Goal: Transaction & Acquisition: Purchase product/service

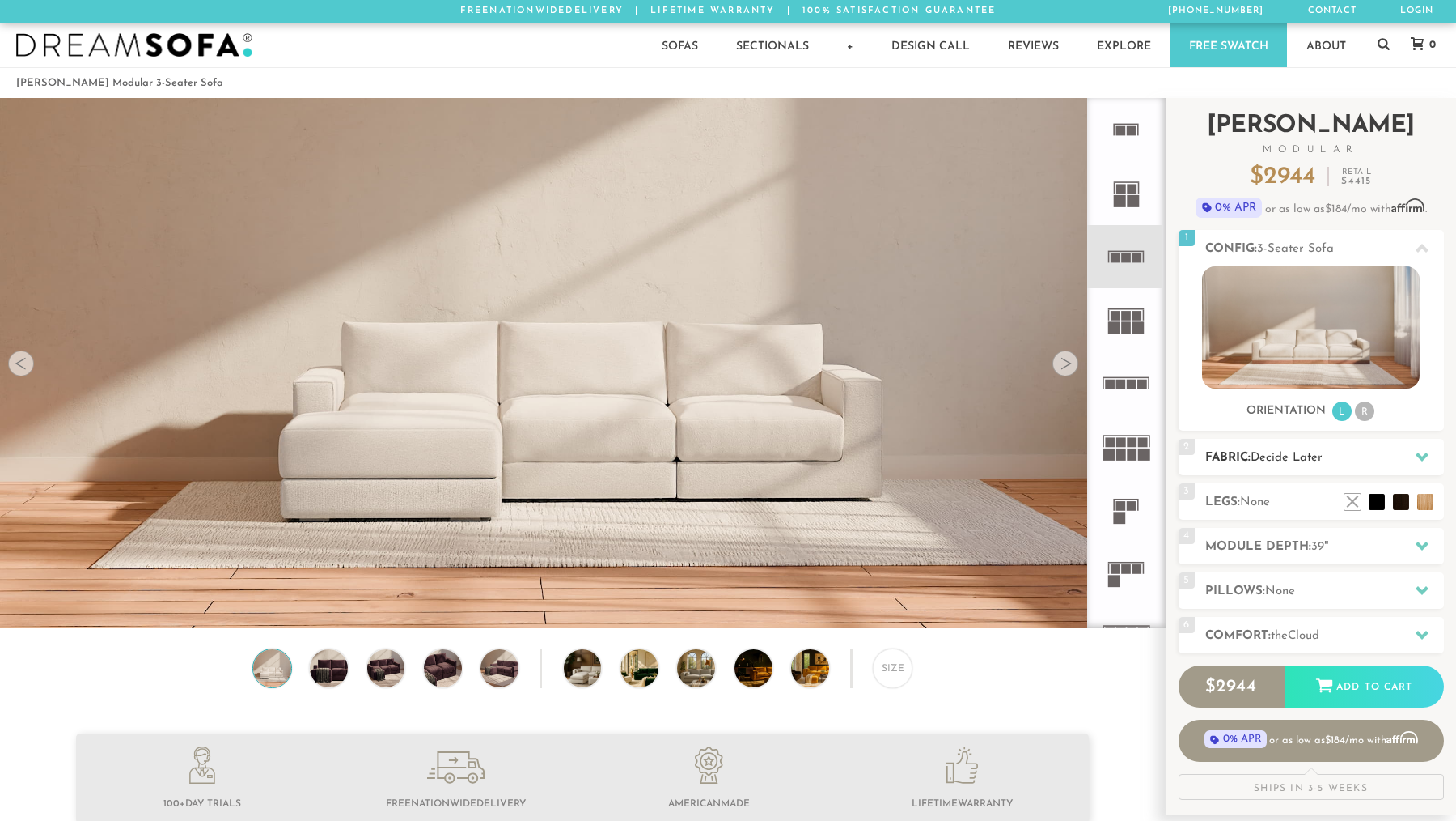
click at [1288, 455] on span "Decide Later" at bounding box center [1287, 458] width 72 height 12
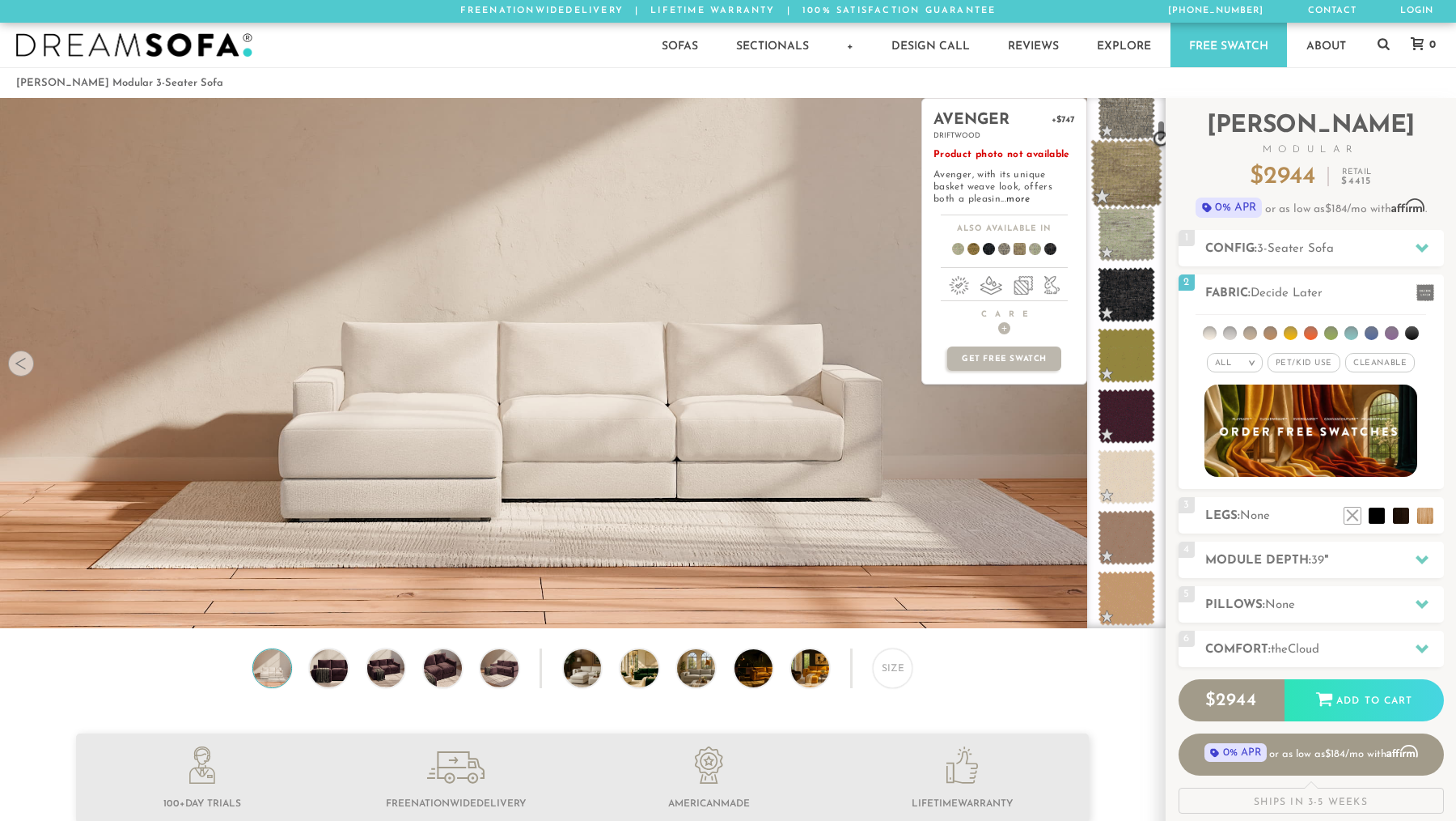
scroll to position [568, 0]
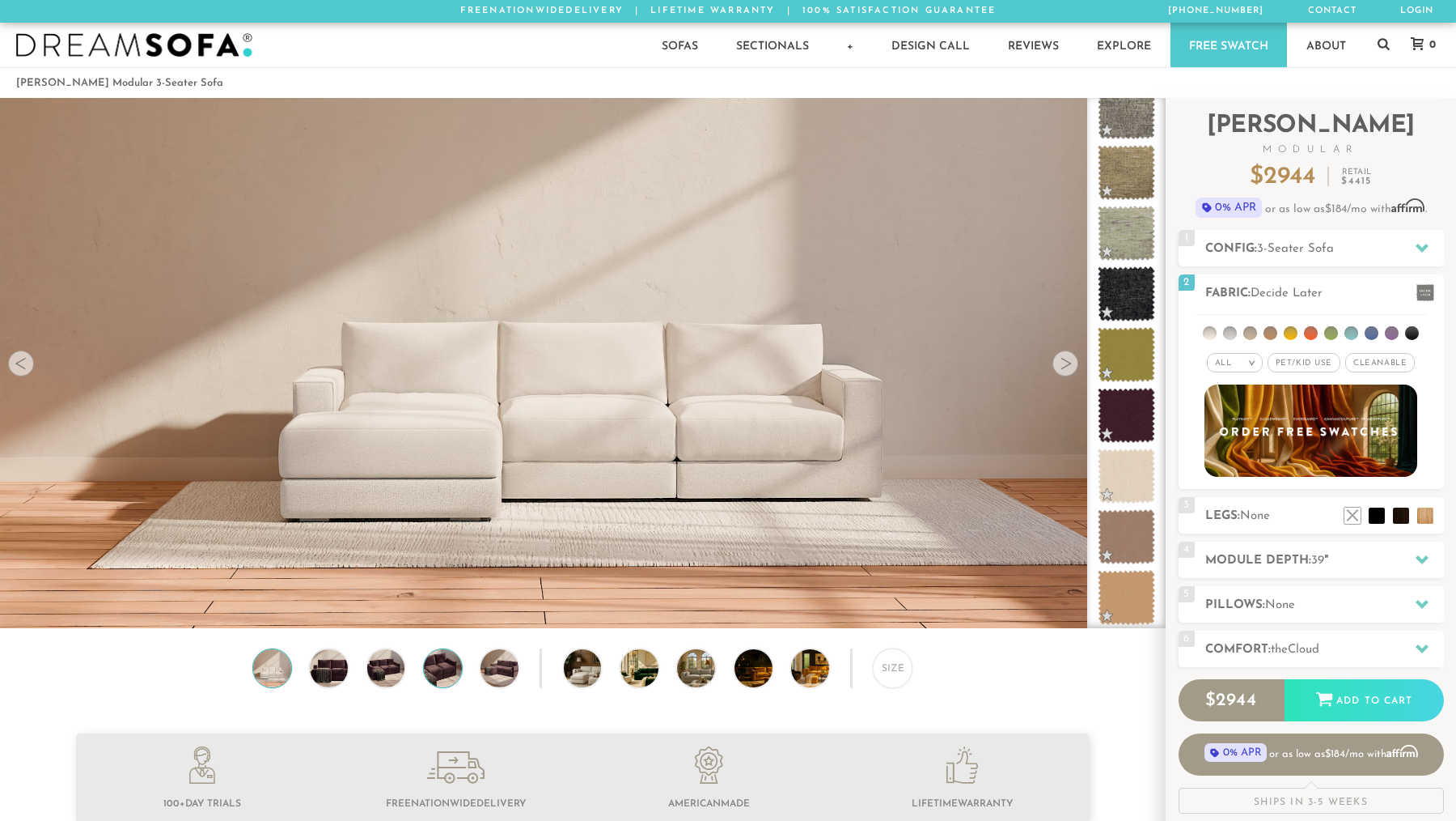
click at [438, 667] on img at bounding box center [442, 668] width 45 height 38
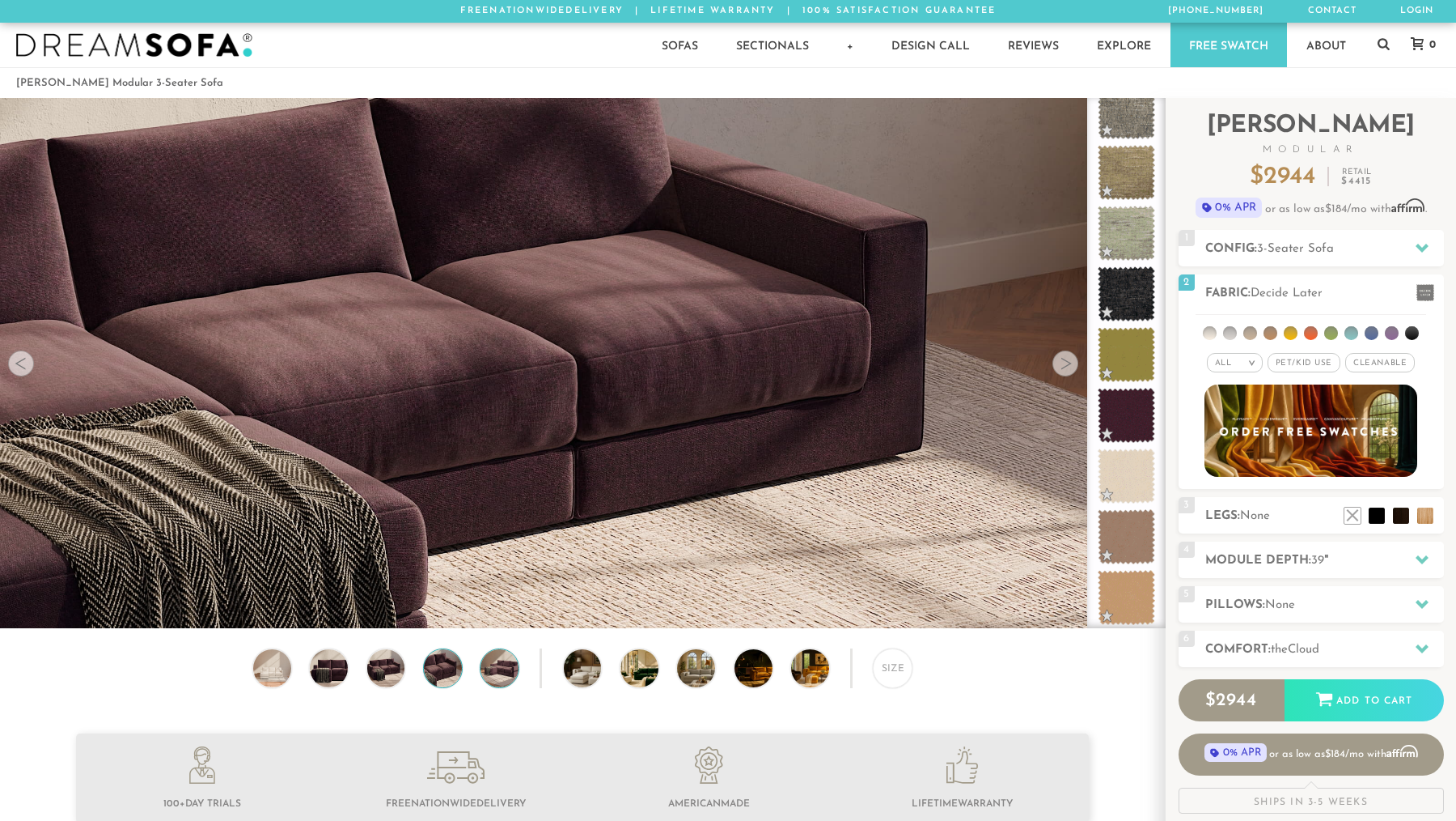
click at [493, 662] on img at bounding box center [500, 668] width 45 height 38
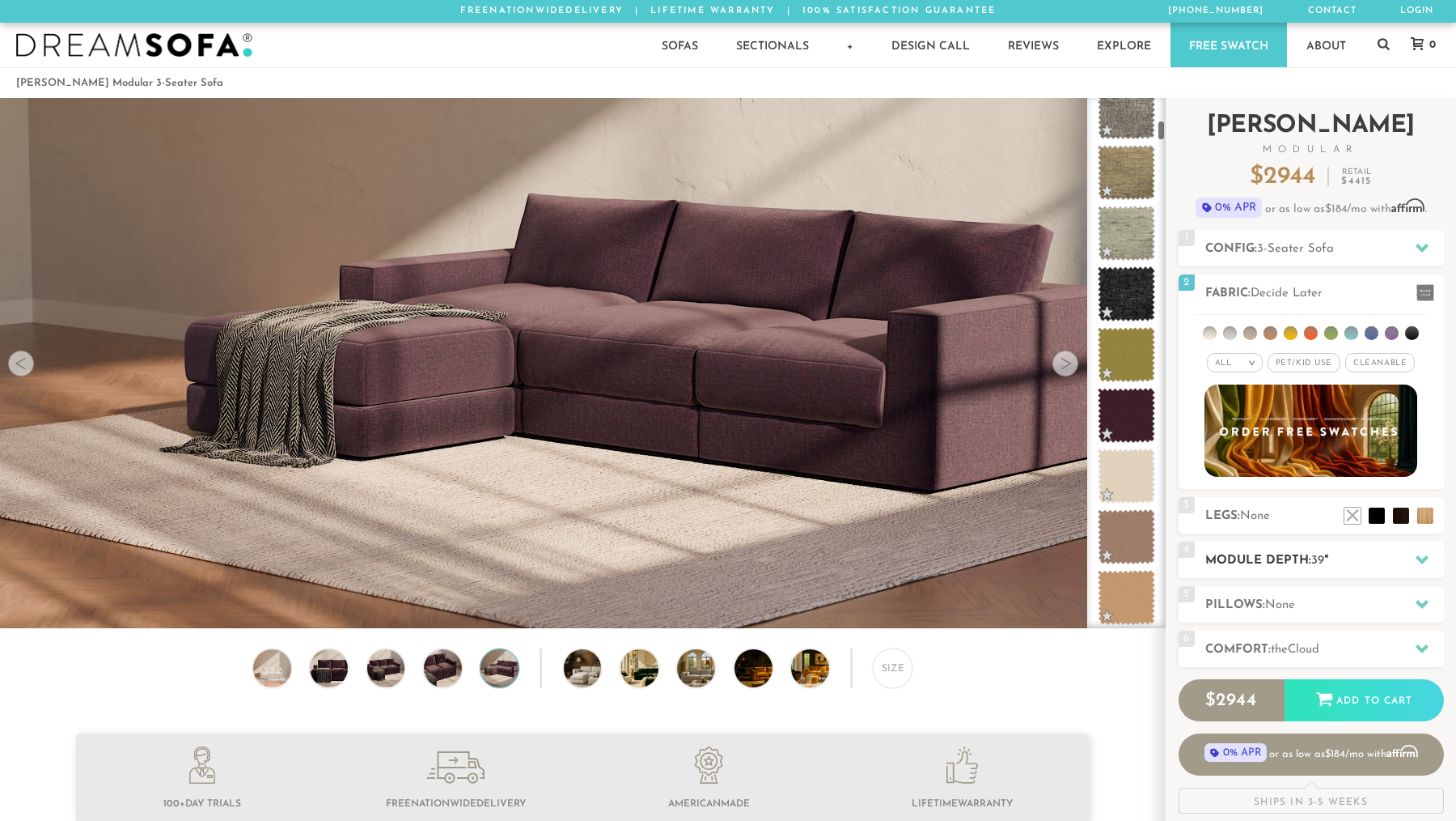
click at [1252, 562] on h2 "Module Depth: 39 "" at bounding box center [1325, 560] width 239 height 19
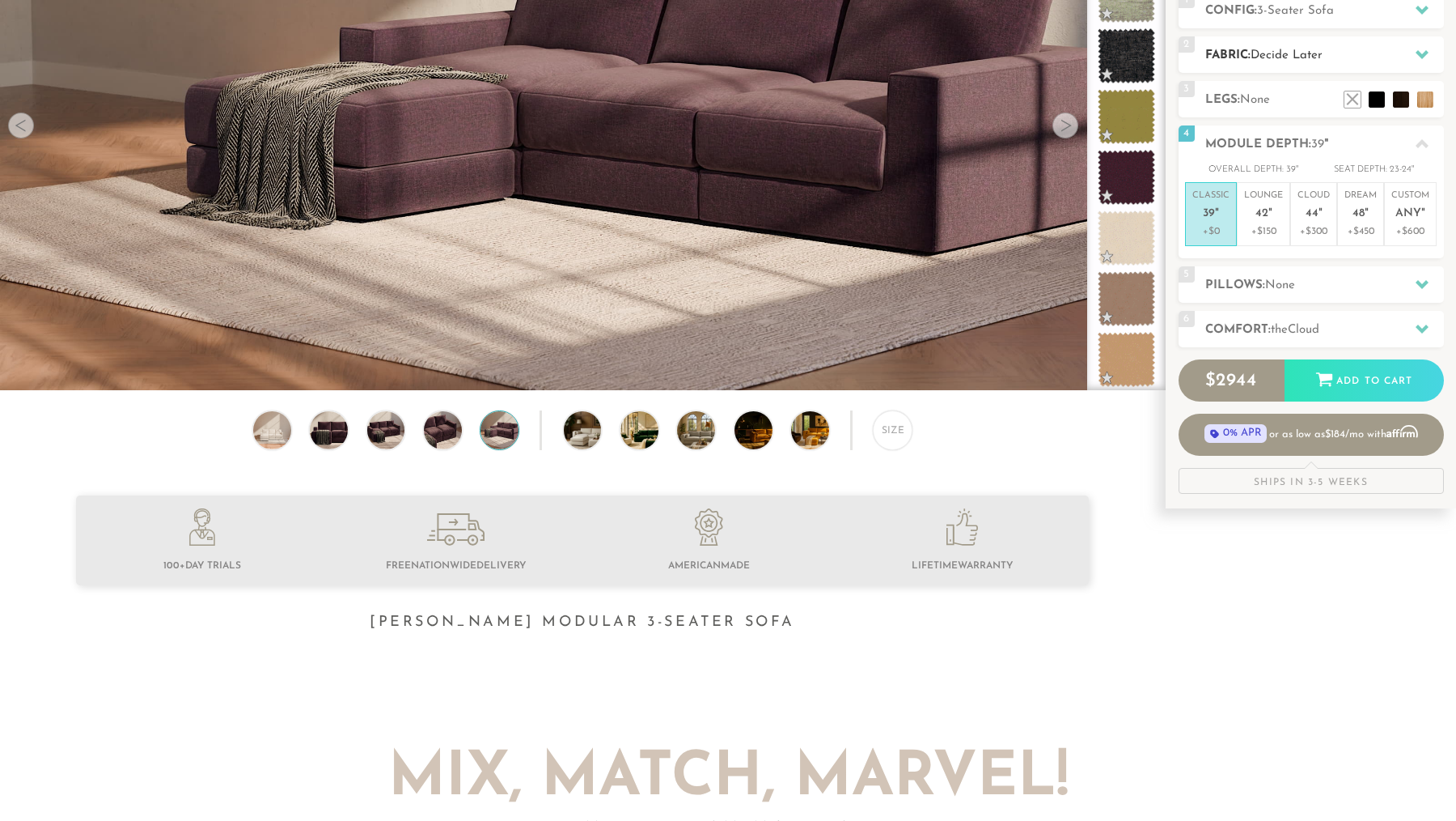
scroll to position [242, 0]
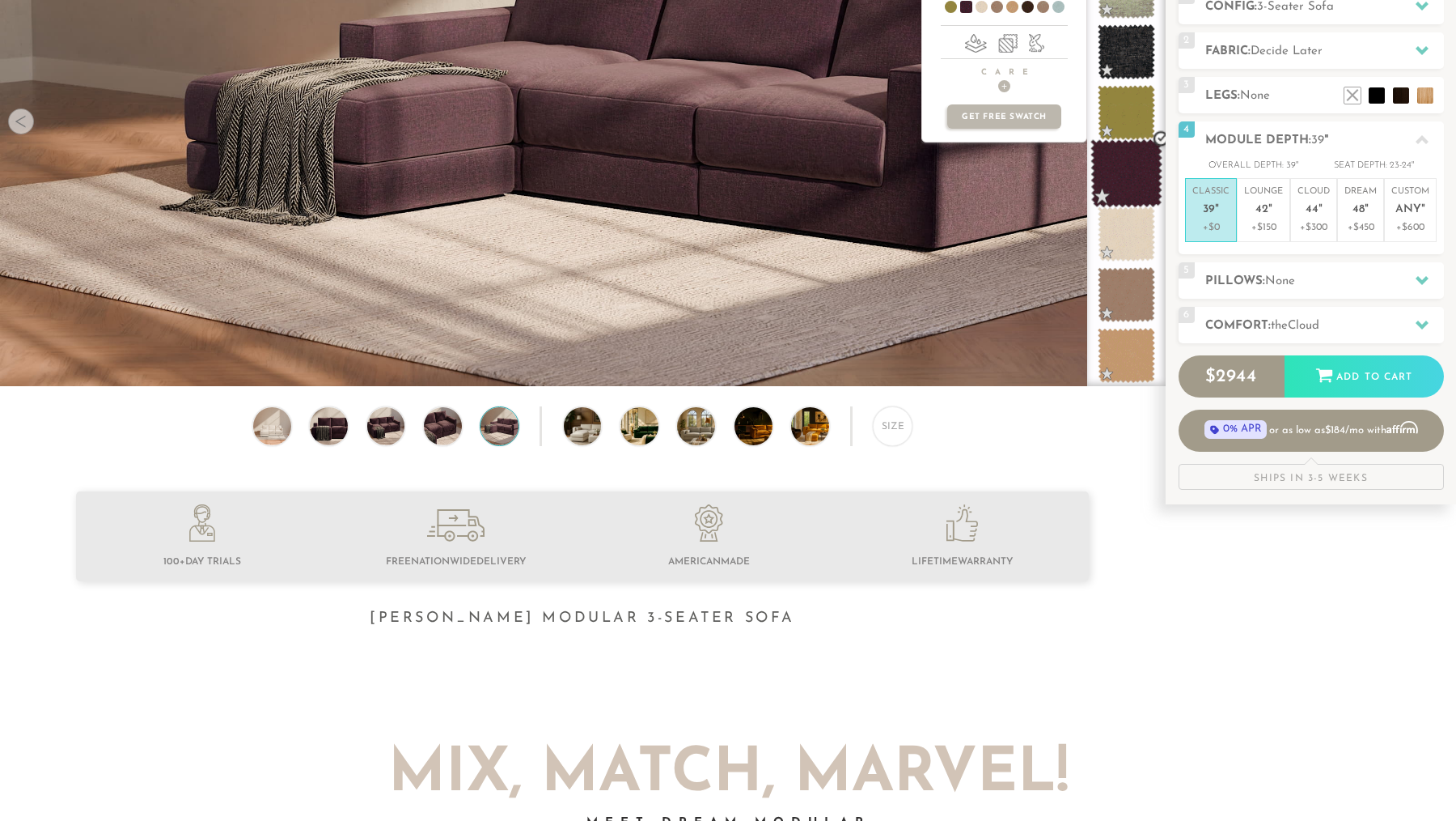
click at [1126, 178] on span at bounding box center [1127, 173] width 72 height 69
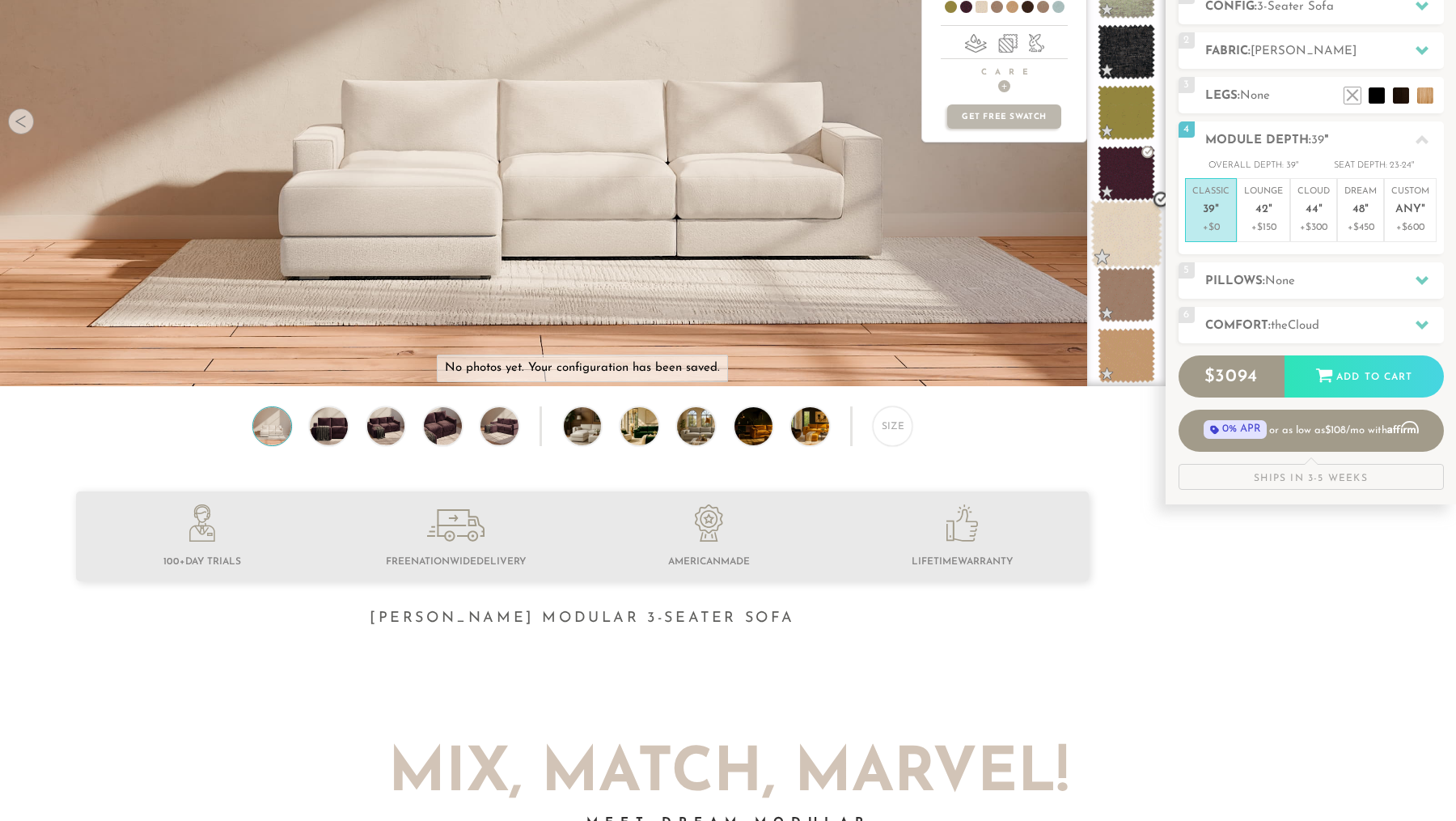
click at [1120, 228] on span at bounding box center [1127, 233] width 72 height 69
click at [1131, 298] on span at bounding box center [1127, 295] width 72 height 69
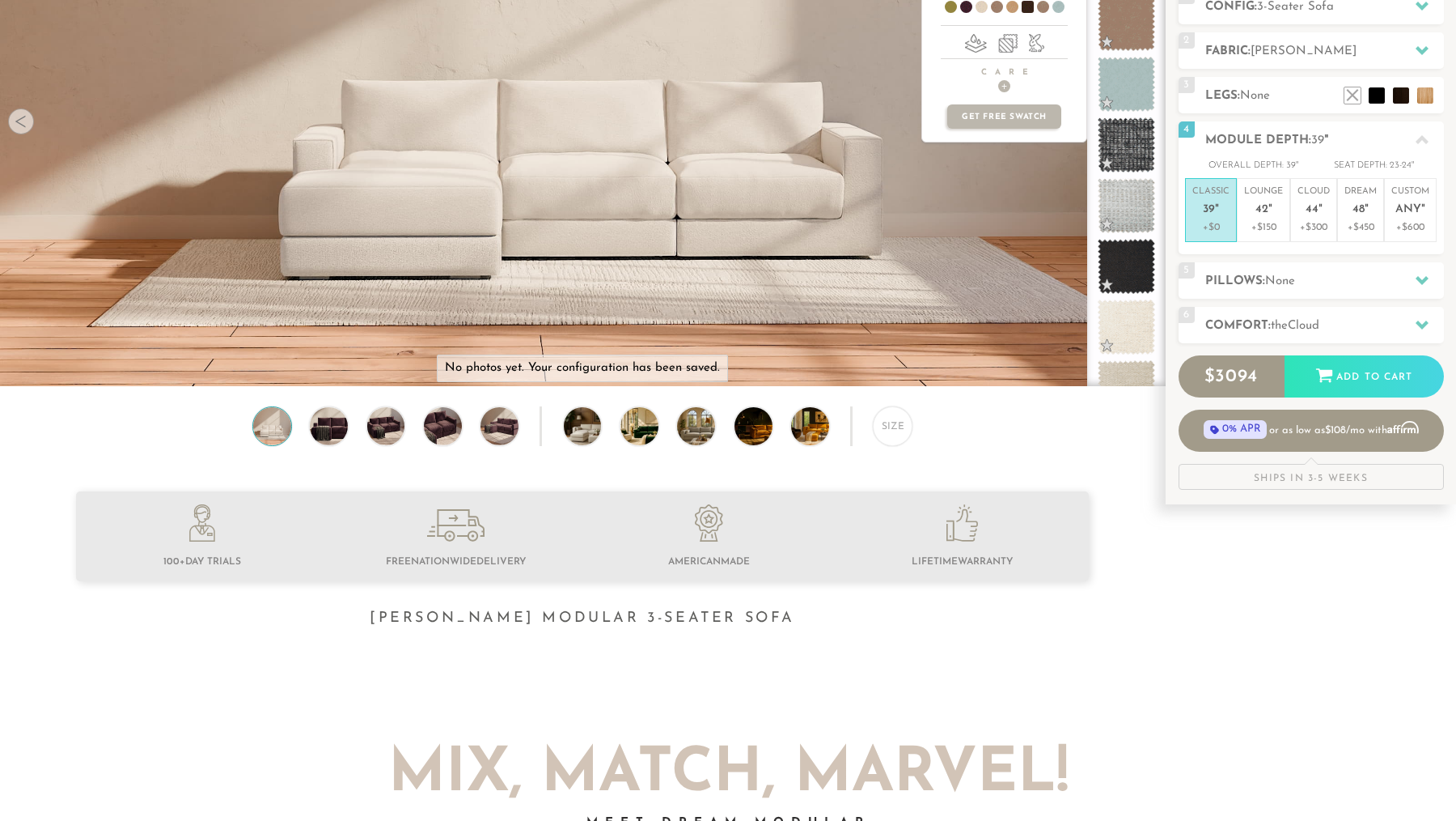
scroll to position [1023, 0]
click at [1122, 265] on span at bounding box center [1127, 264] width 72 height 69
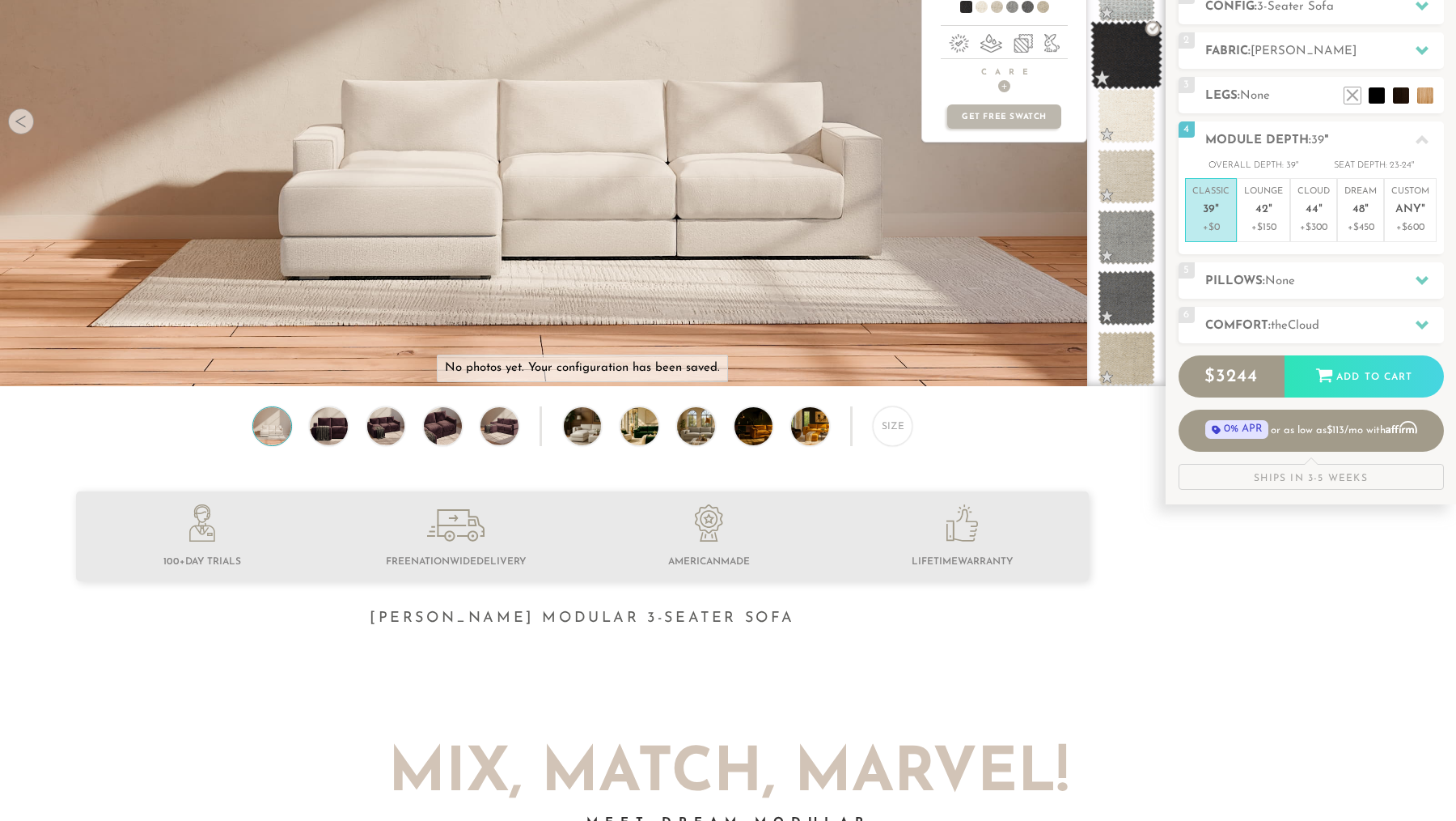
scroll to position [1235, 0]
click at [1133, 369] on span at bounding box center [1127, 356] width 72 height 69
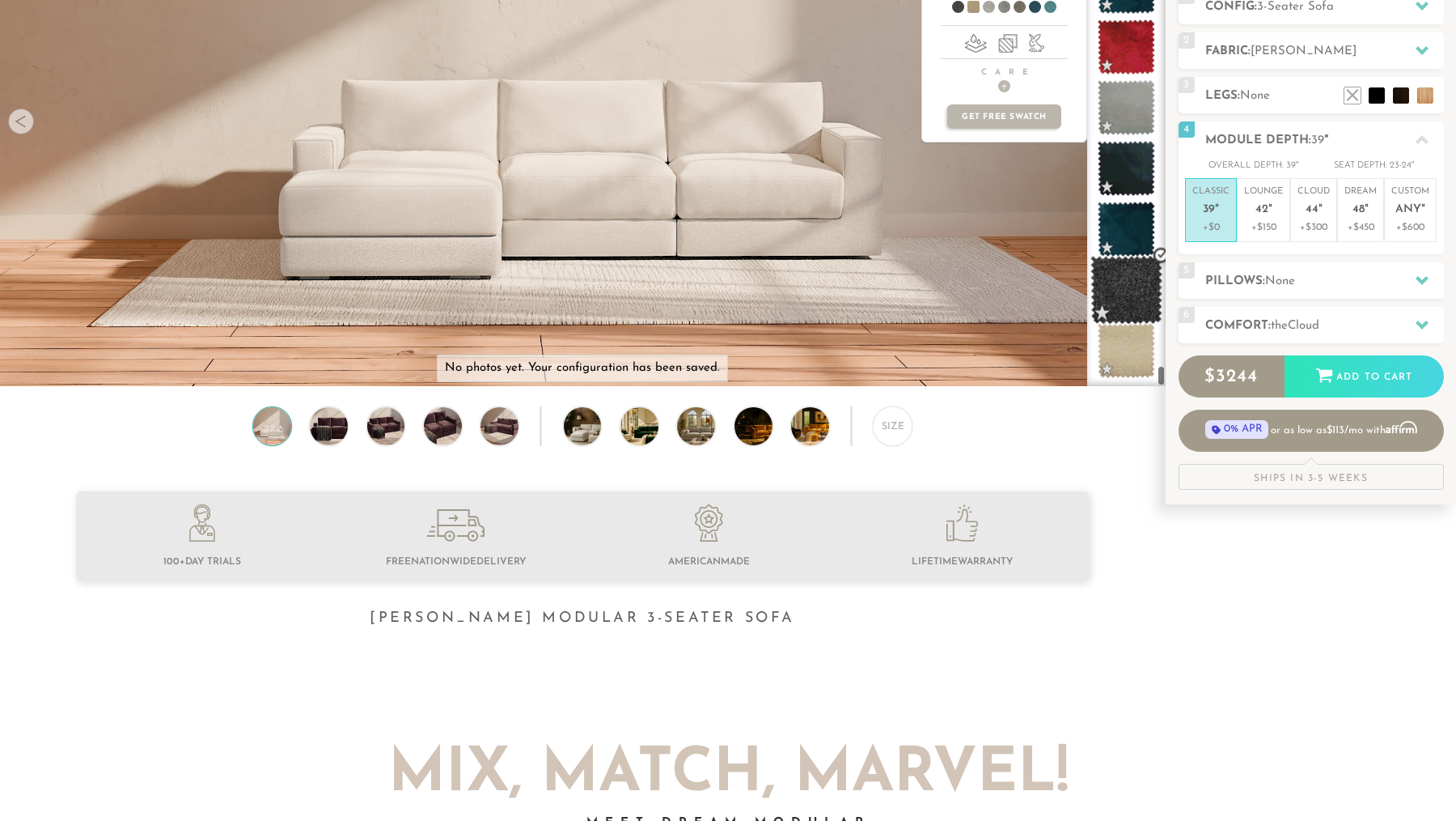
scroll to position [12773, 0]
click at [1120, 286] on span at bounding box center [1127, 290] width 72 height 69
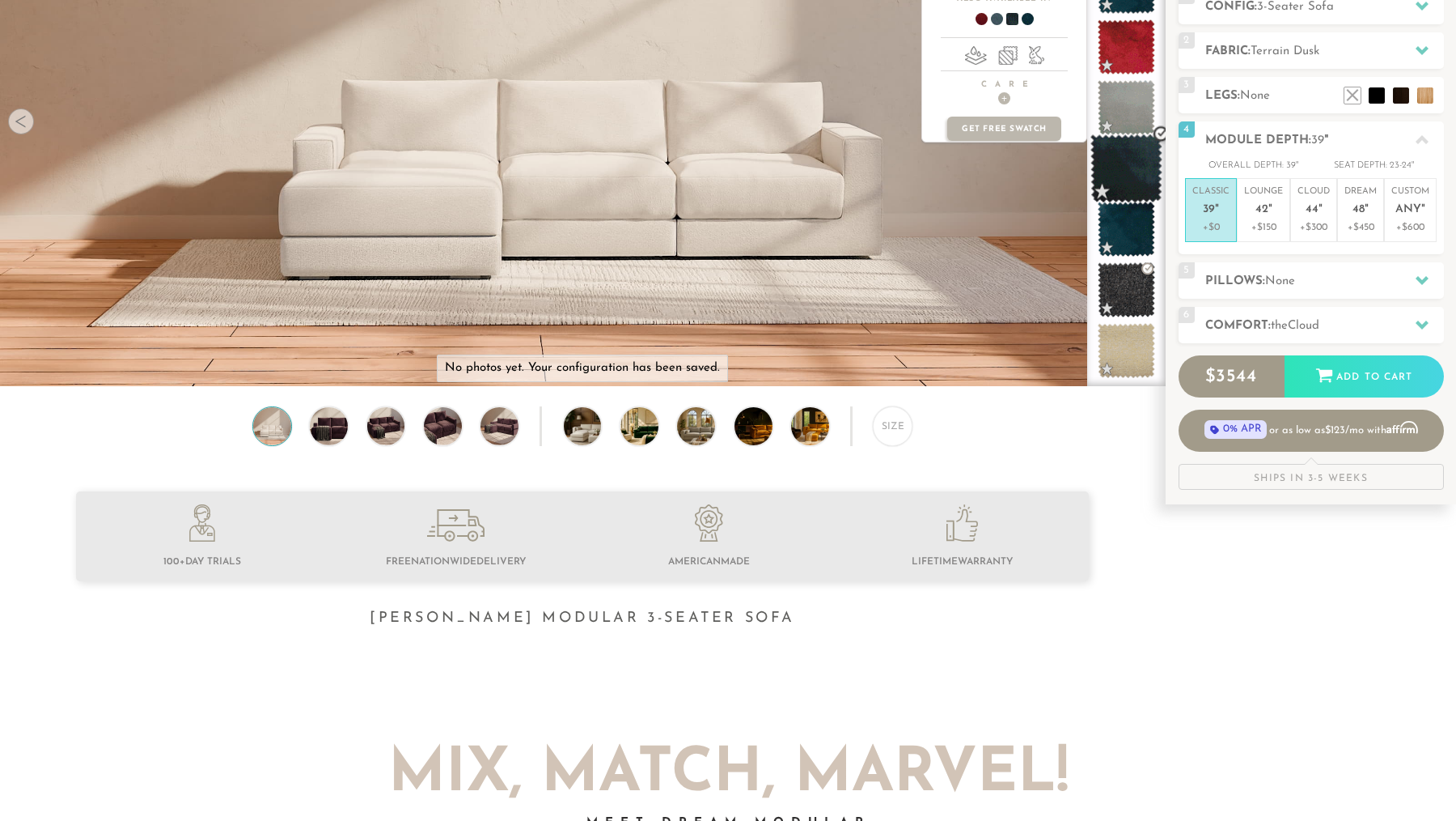
click at [1126, 158] on span at bounding box center [1127, 169] width 72 height 69
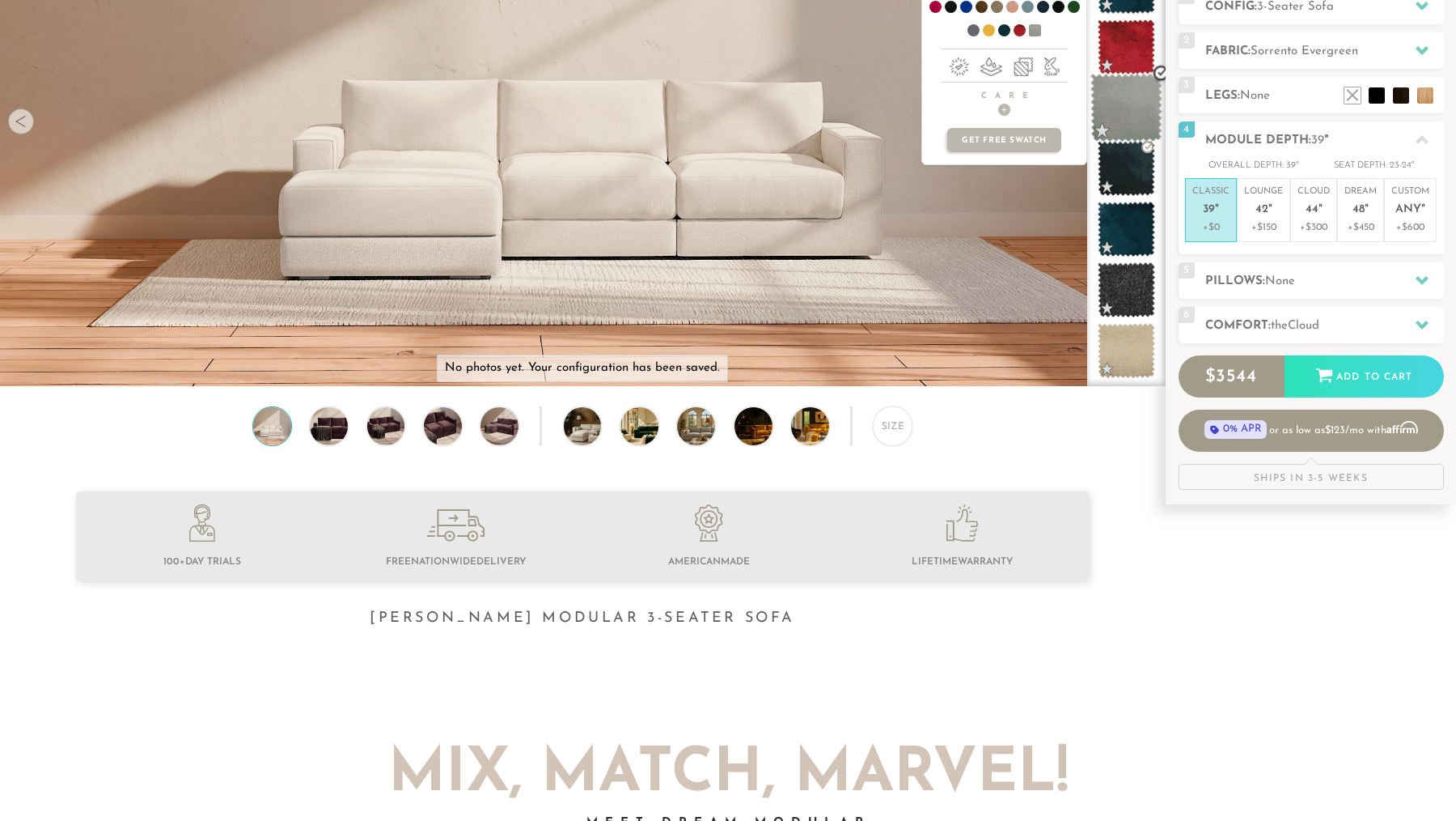
click at [1114, 106] on span at bounding box center [1127, 107] width 72 height 69
click at [1128, 40] on span at bounding box center [1127, 47] width 72 height 69
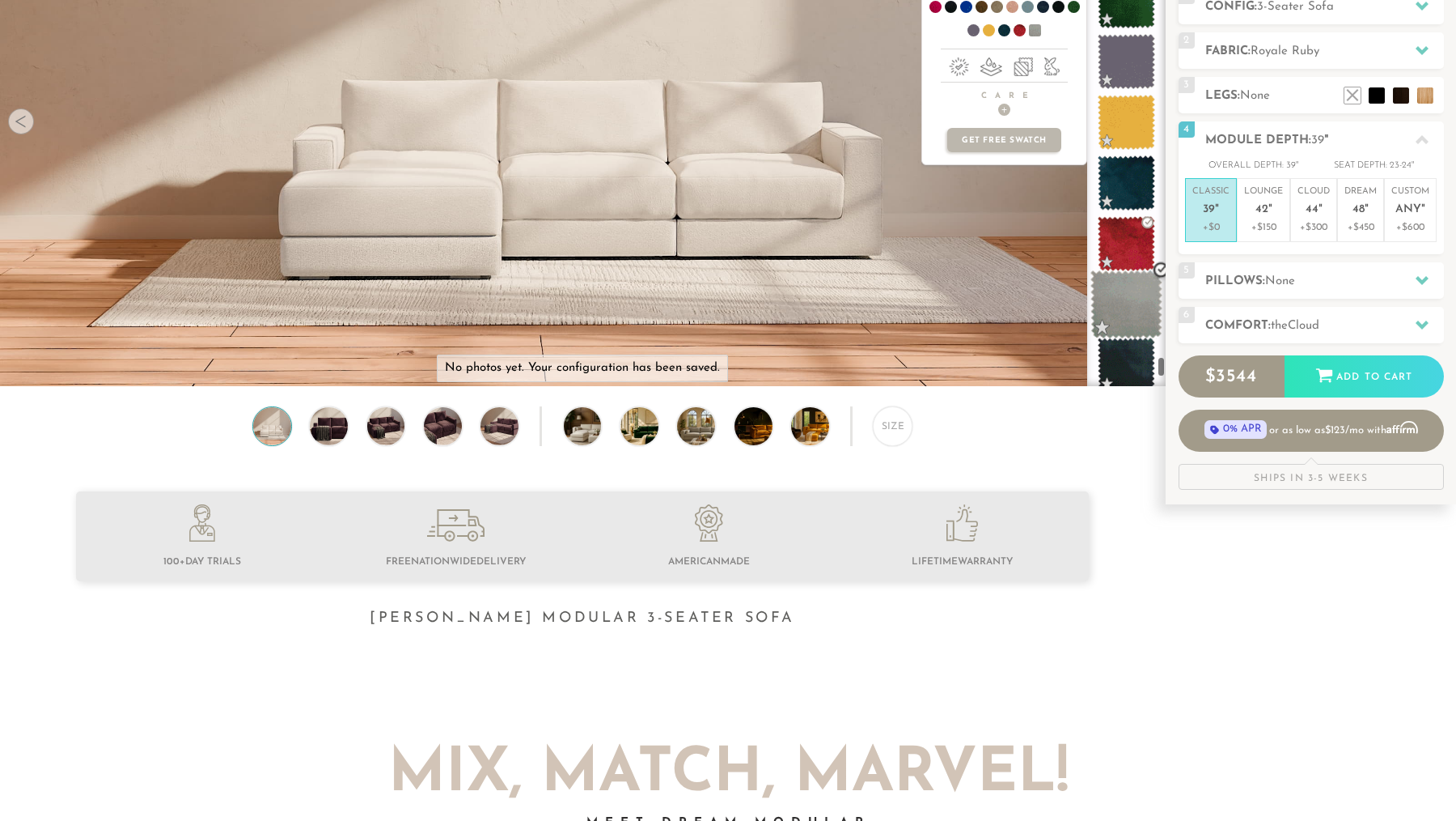
scroll to position [12566, 0]
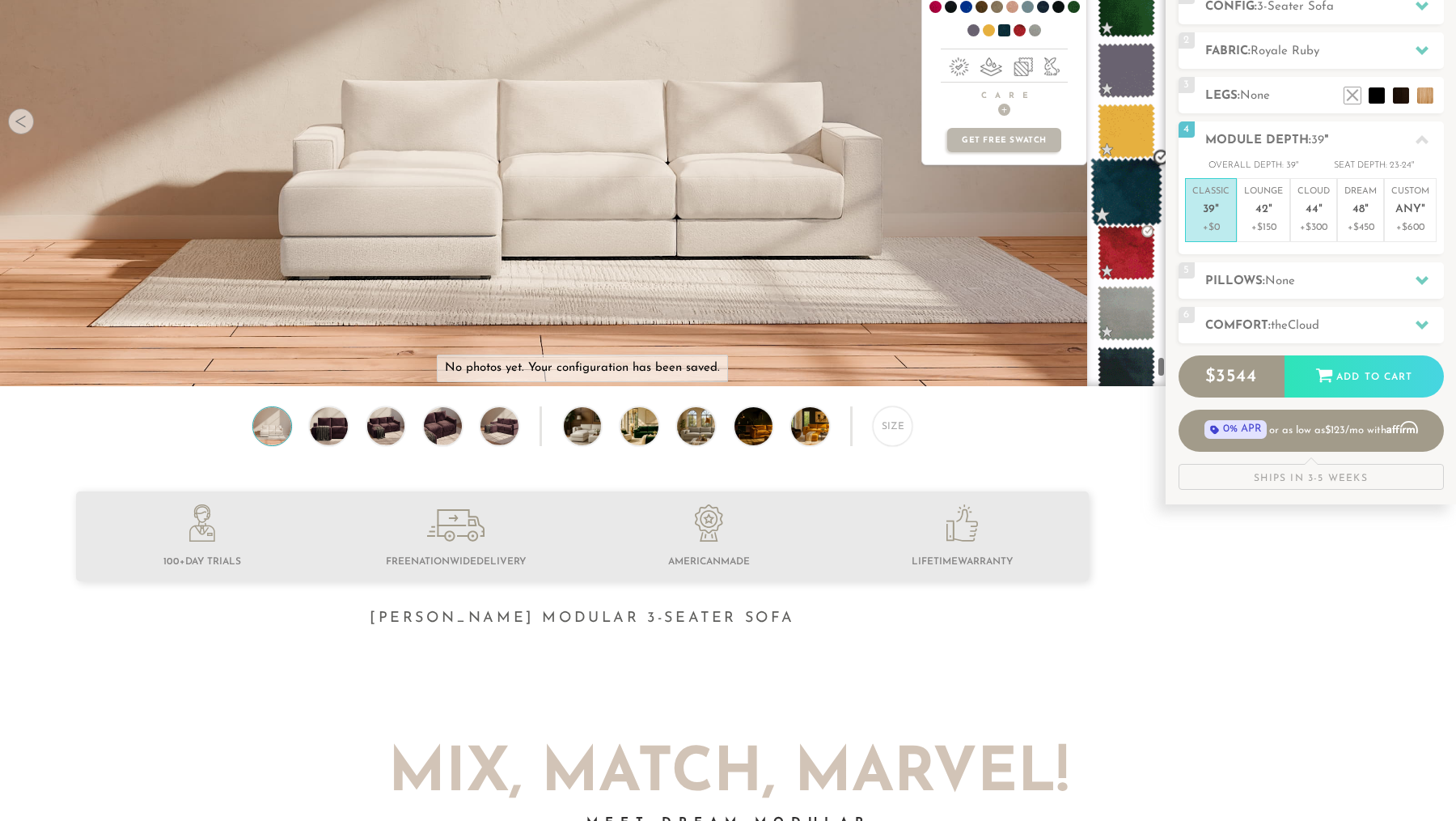
click at [1115, 222] on span at bounding box center [1127, 192] width 72 height 69
click at [1123, 138] on span at bounding box center [1127, 131] width 72 height 69
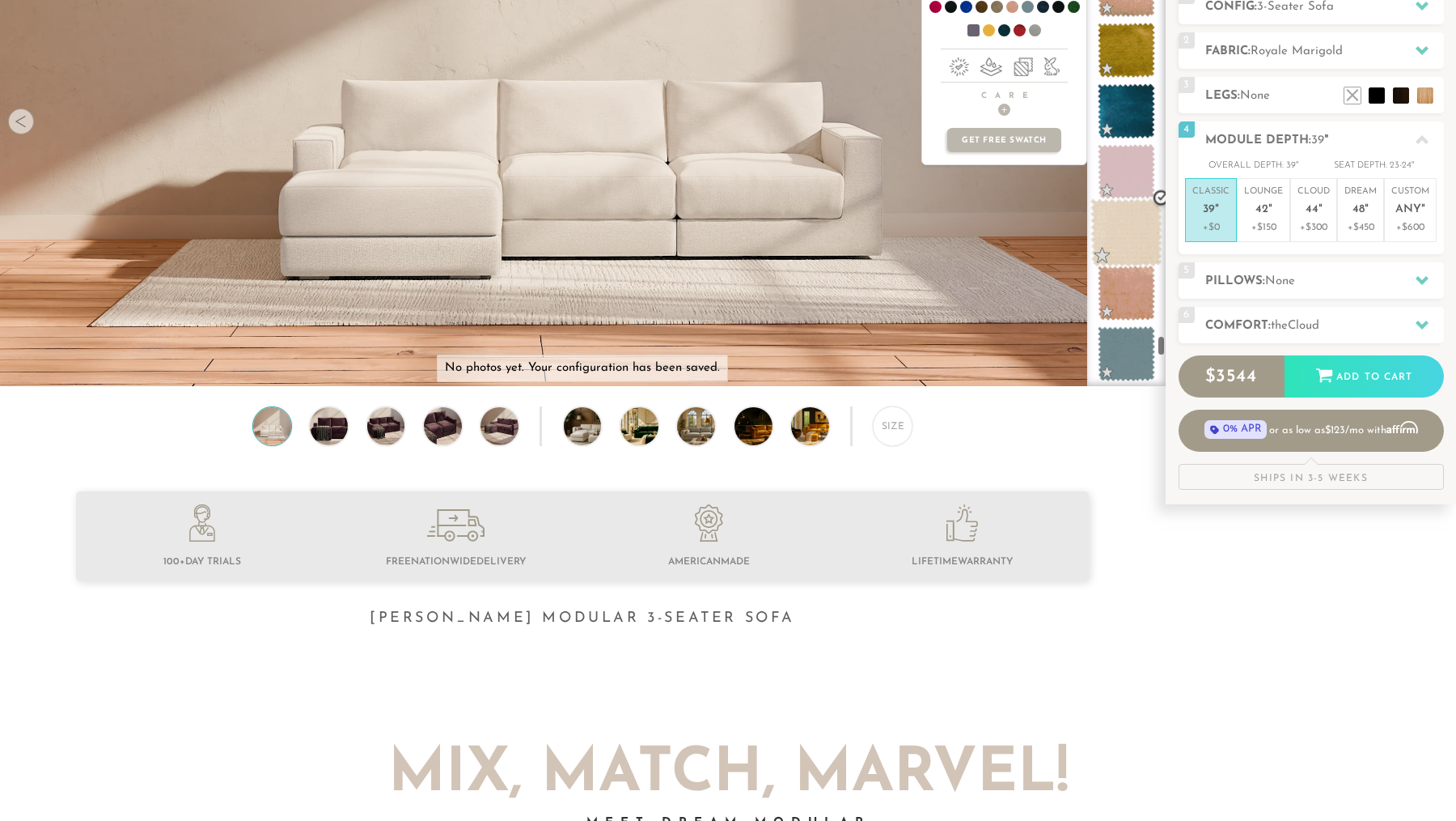
scroll to position [12035, 0]
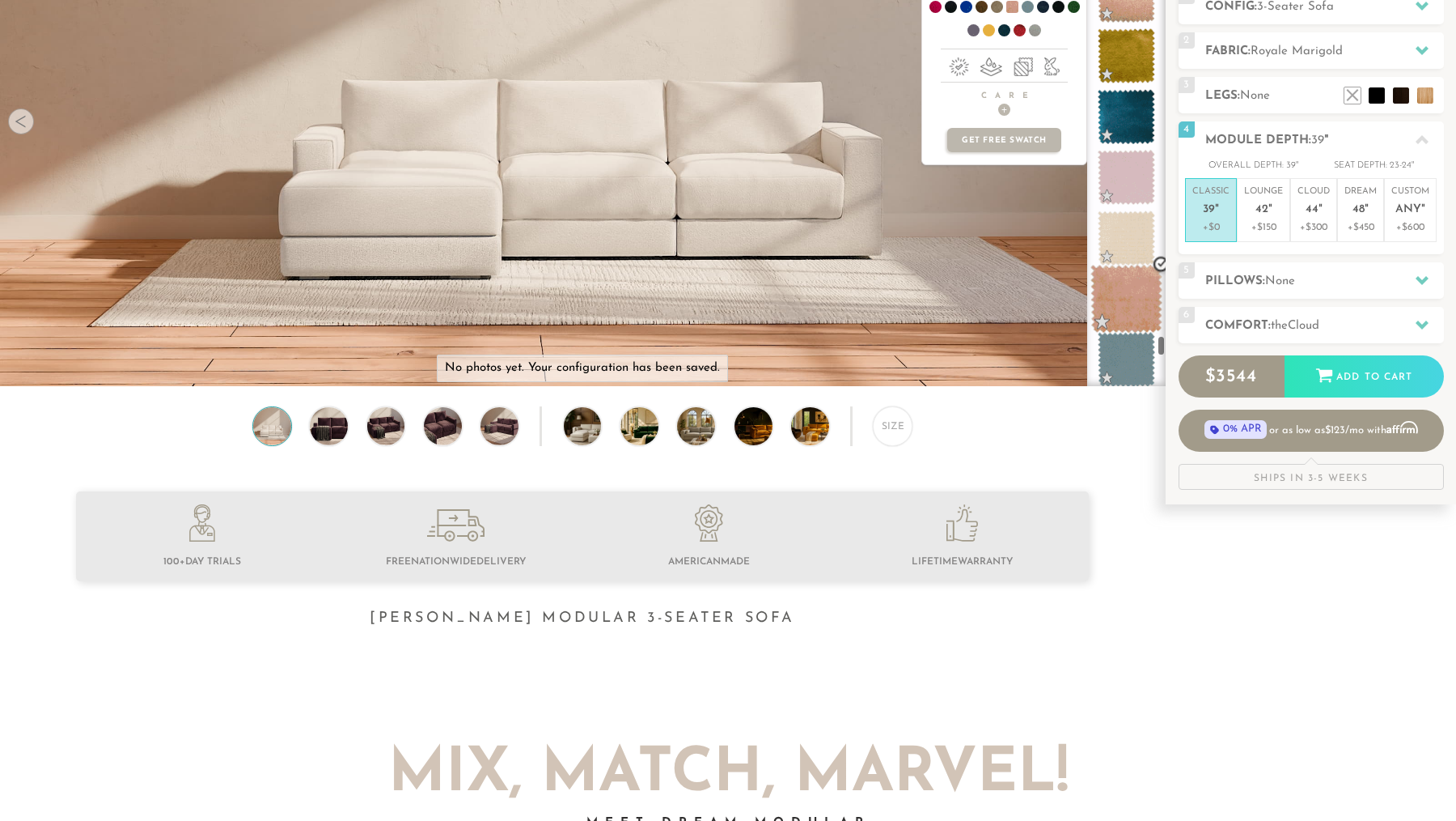
click at [1128, 306] on span at bounding box center [1127, 298] width 72 height 69
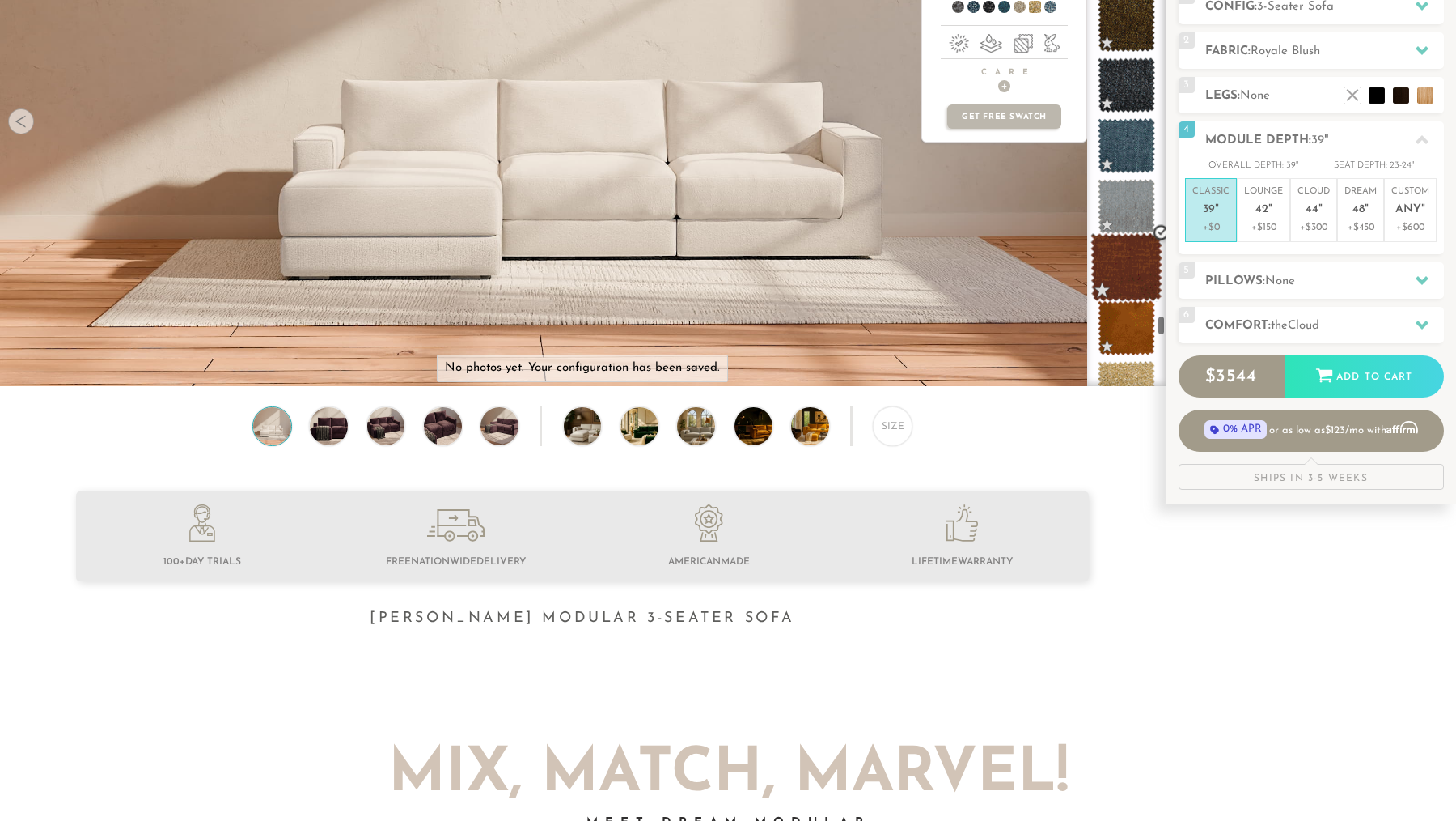
scroll to position [11519, 0]
click at [1134, 267] on span at bounding box center [1127, 267] width 72 height 69
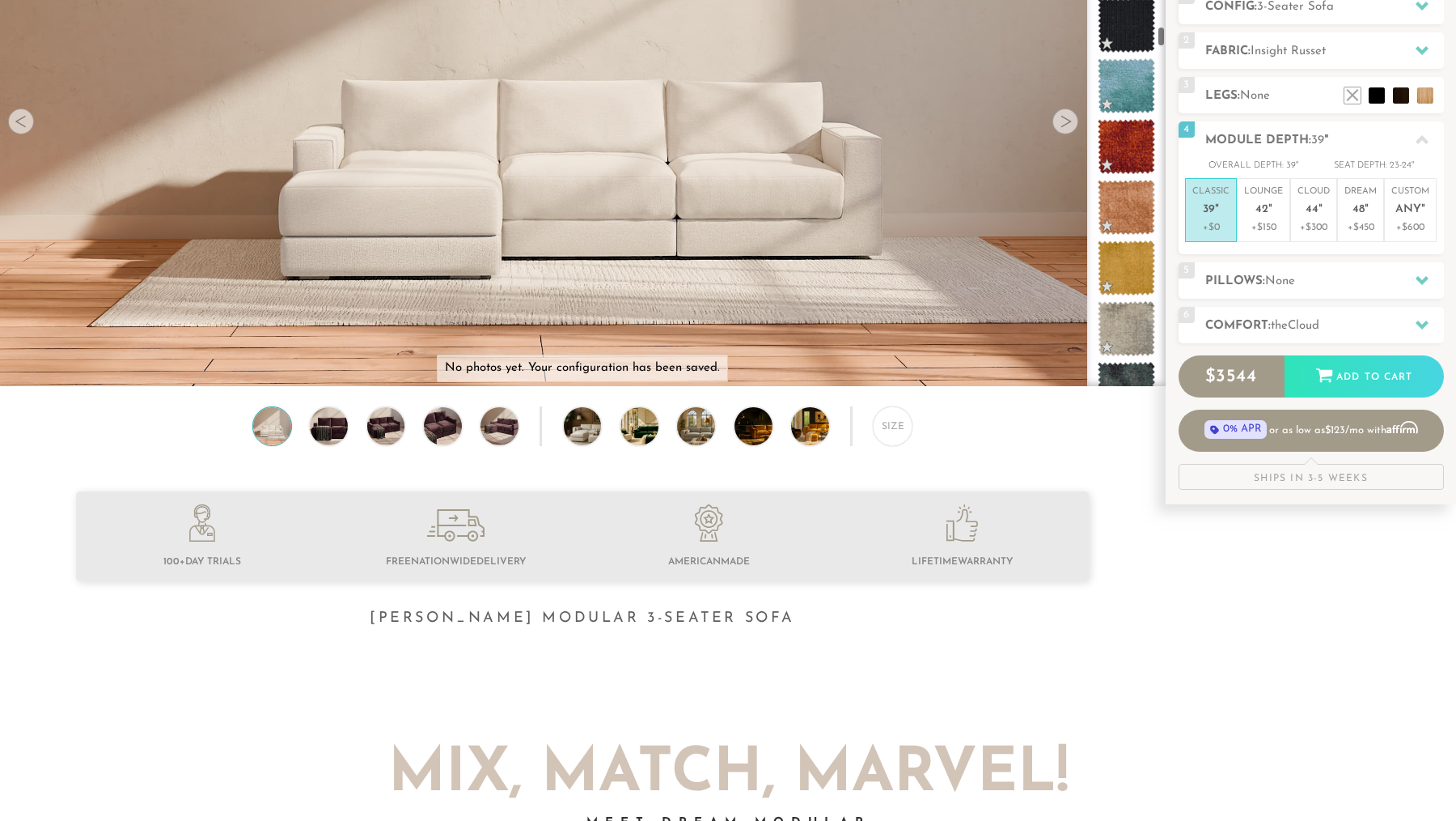
scroll to position [4231, 0]
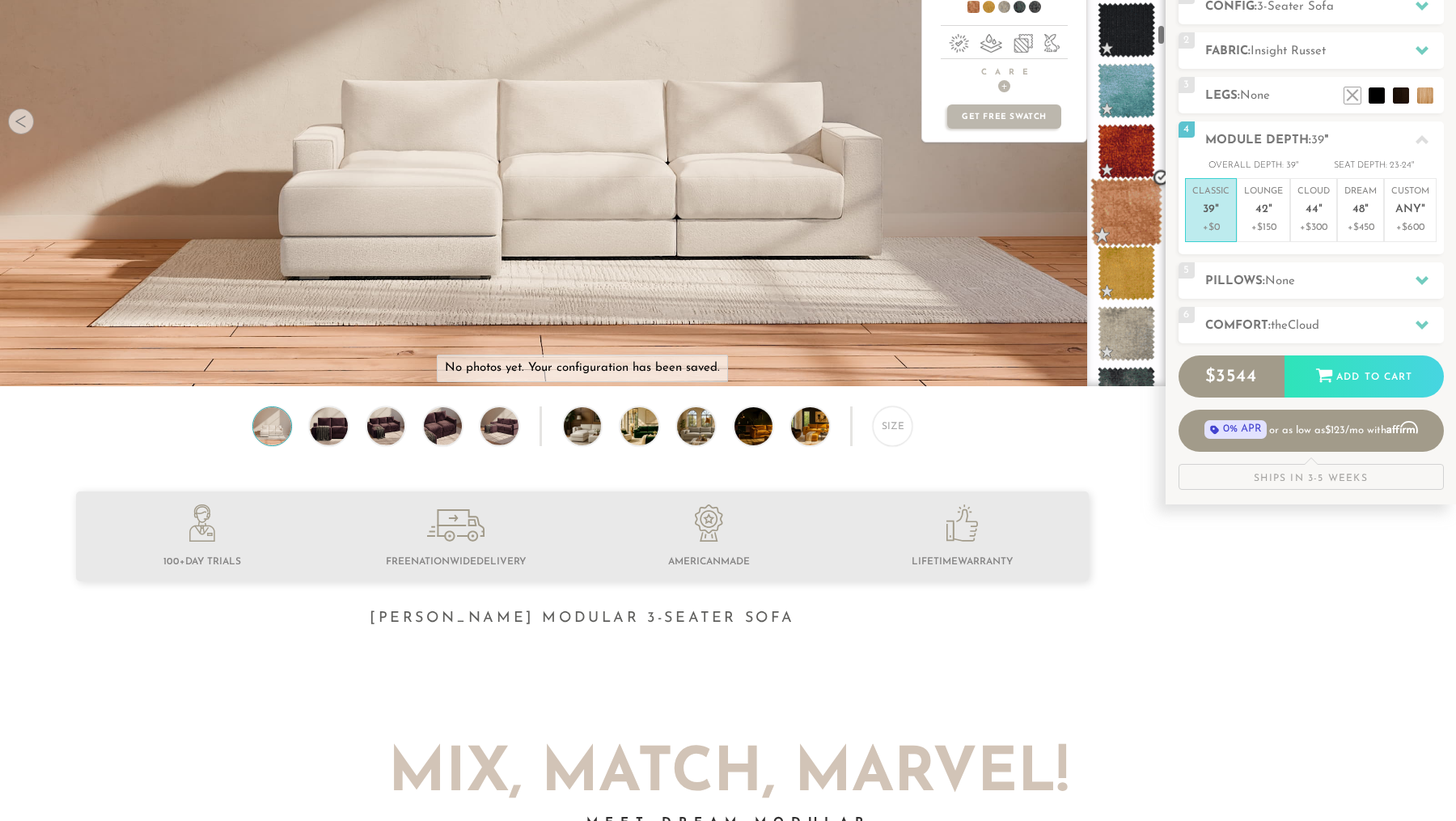
click at [1129, 233] on span at bounding box center [1127, 212] width 72 height 69
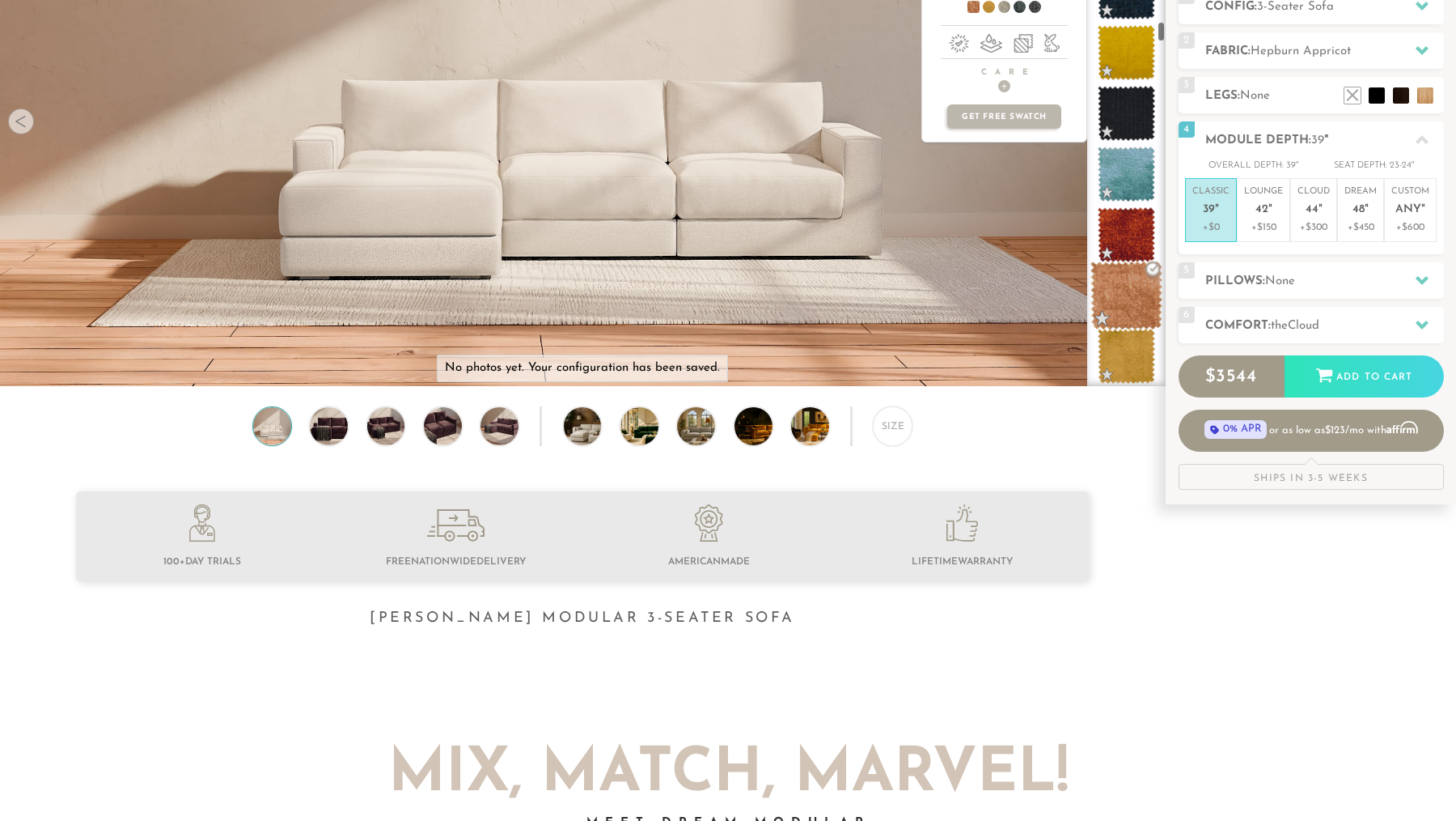
scroll to position [4114, 0]
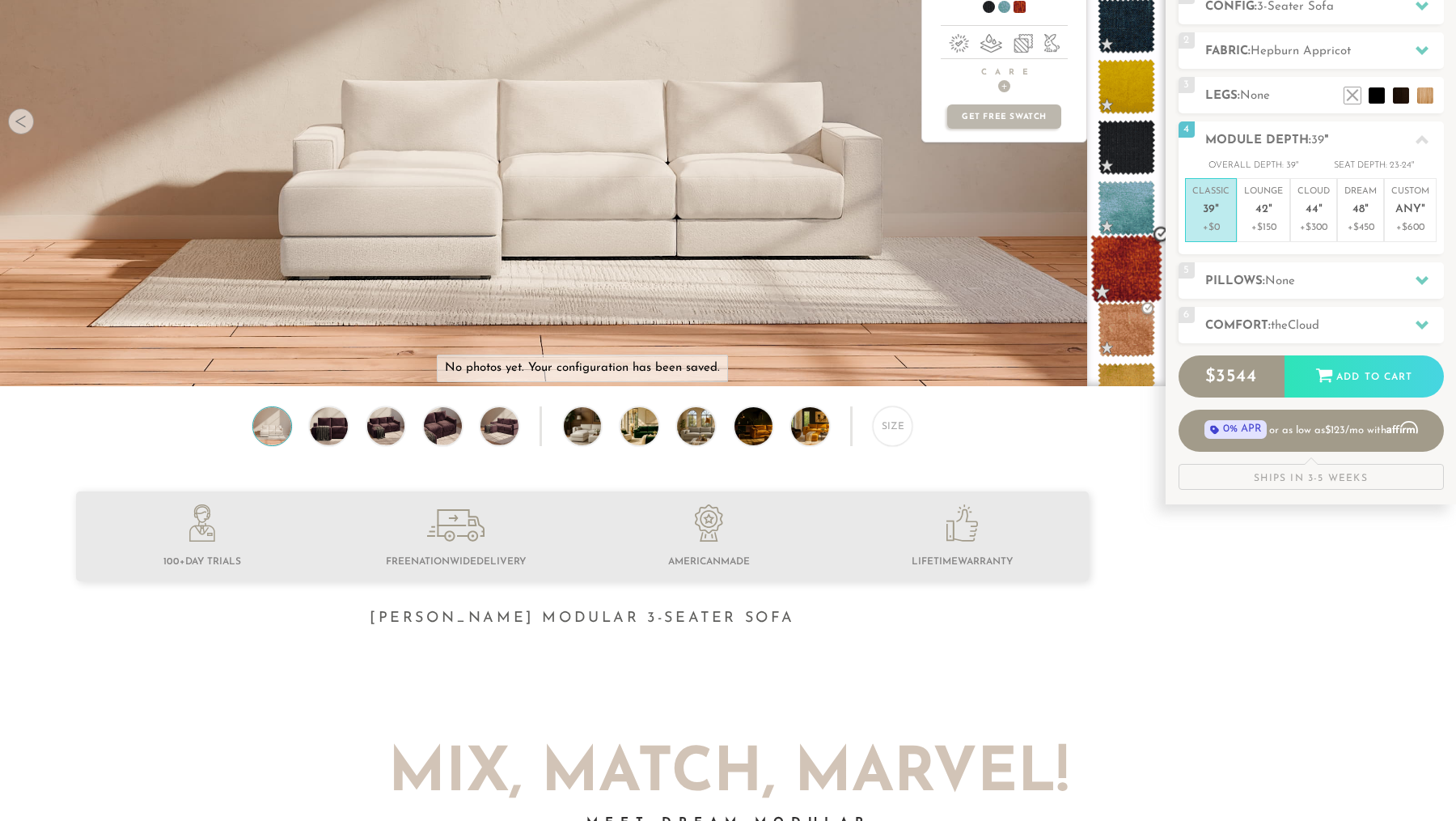
click at [1126, 270] on span at bounding box center [1127, 268] width 72 height 69
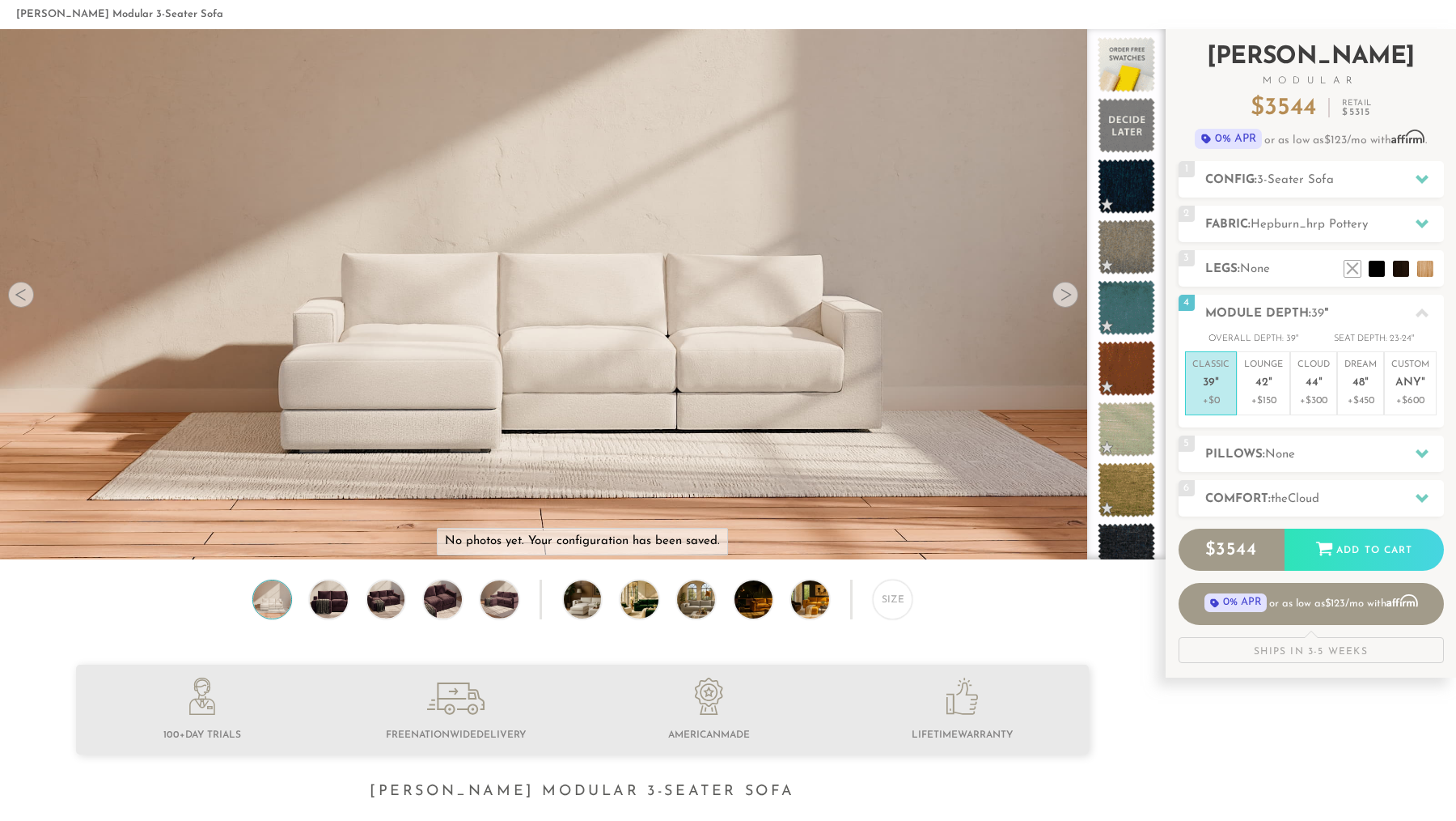
scroll to position [71, 0]
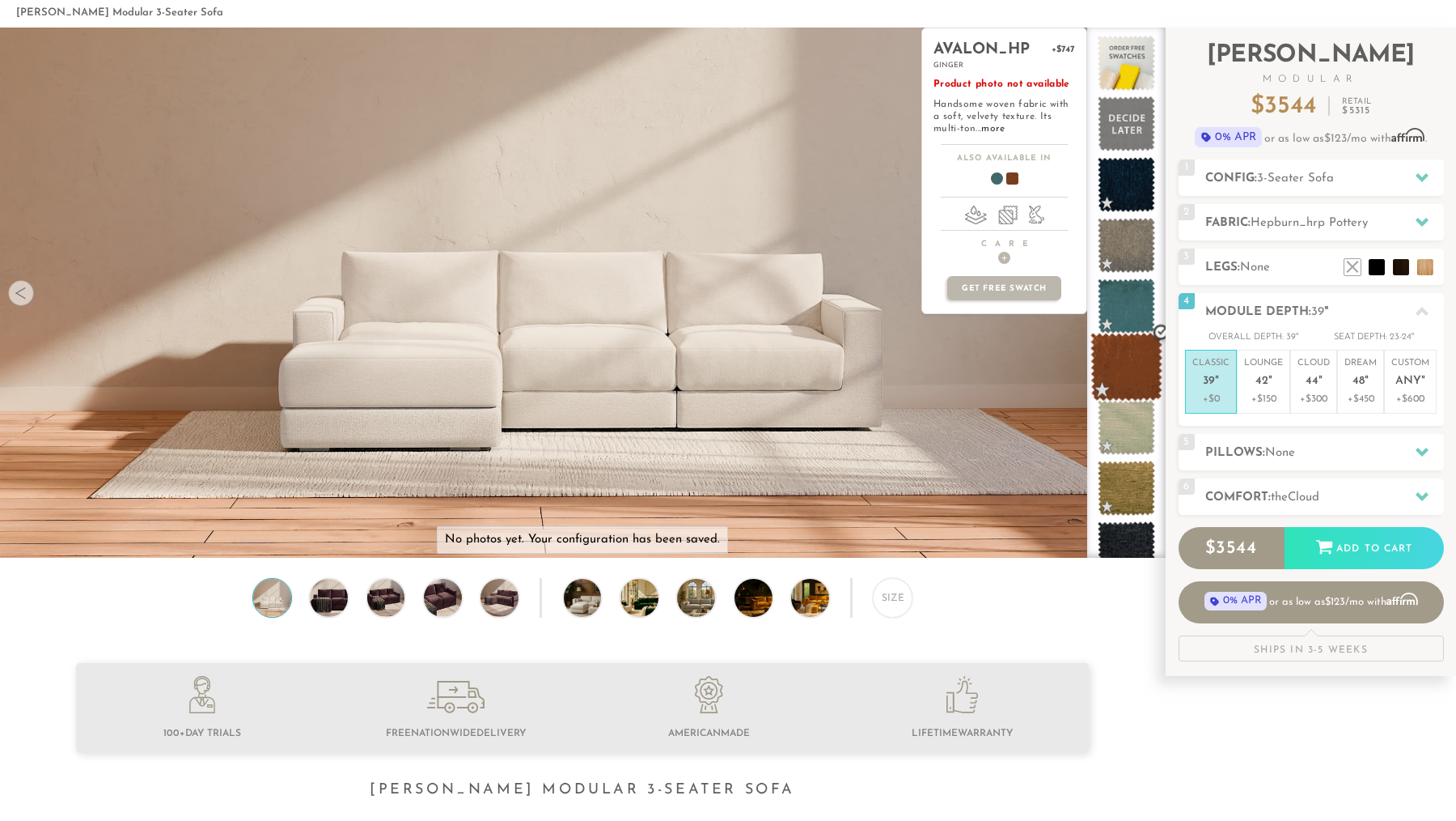
click at [1127, 354] on span at bounding box center [1127, 366] width 72 height 69
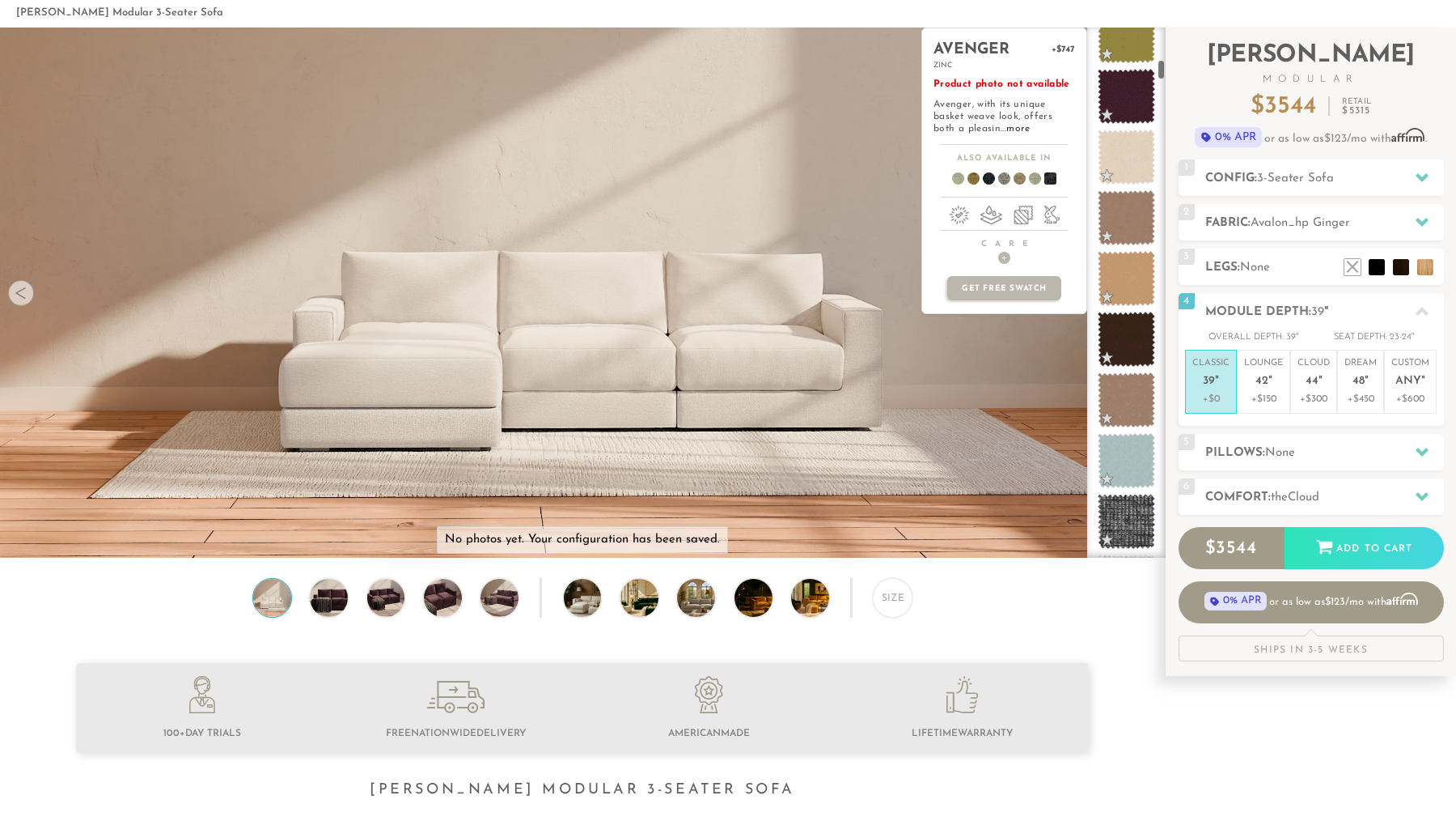
scroll to position [849, 0]
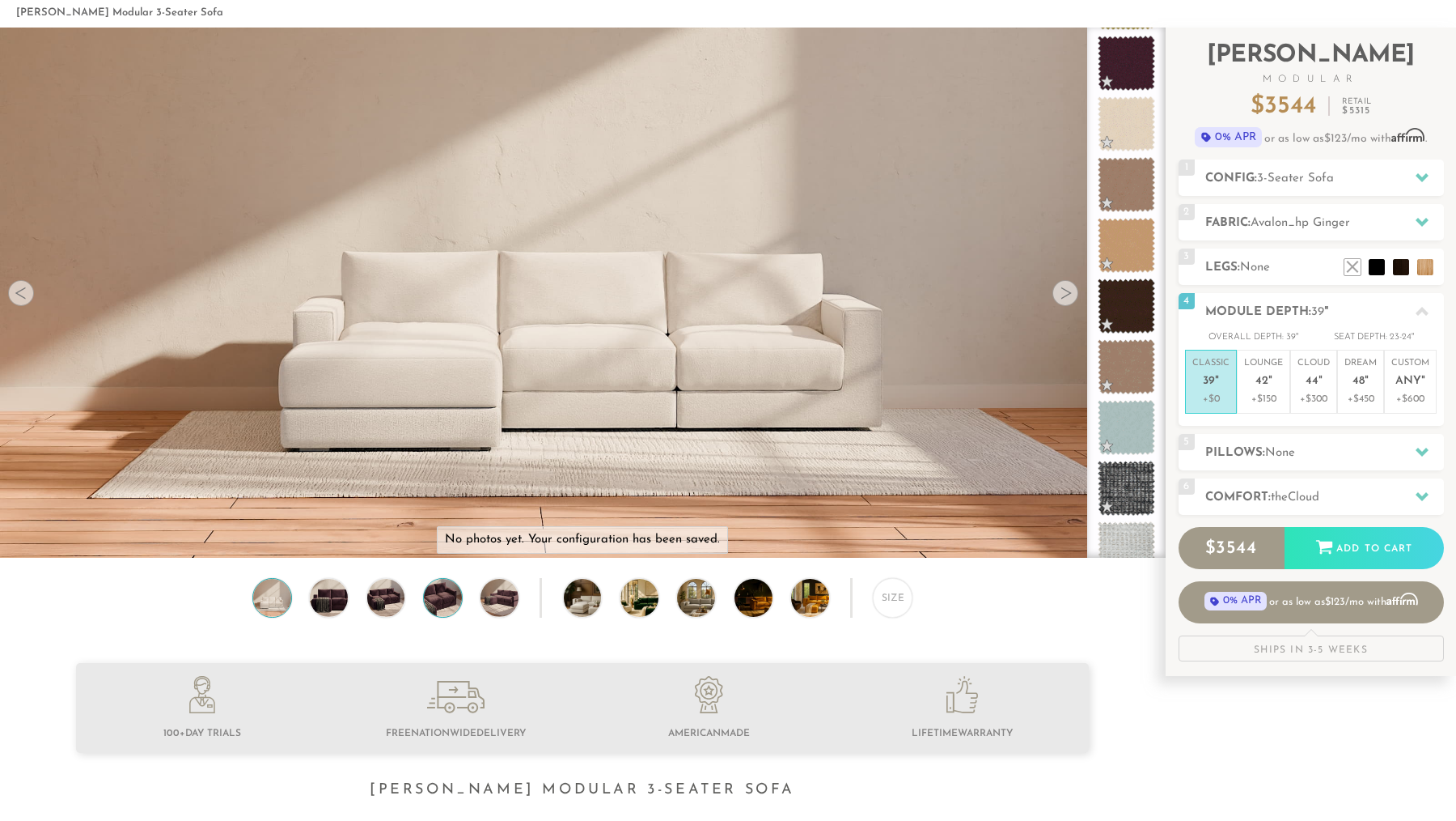
click at [452, 596] on img at bounding box center [442, 598] width 45 height 38
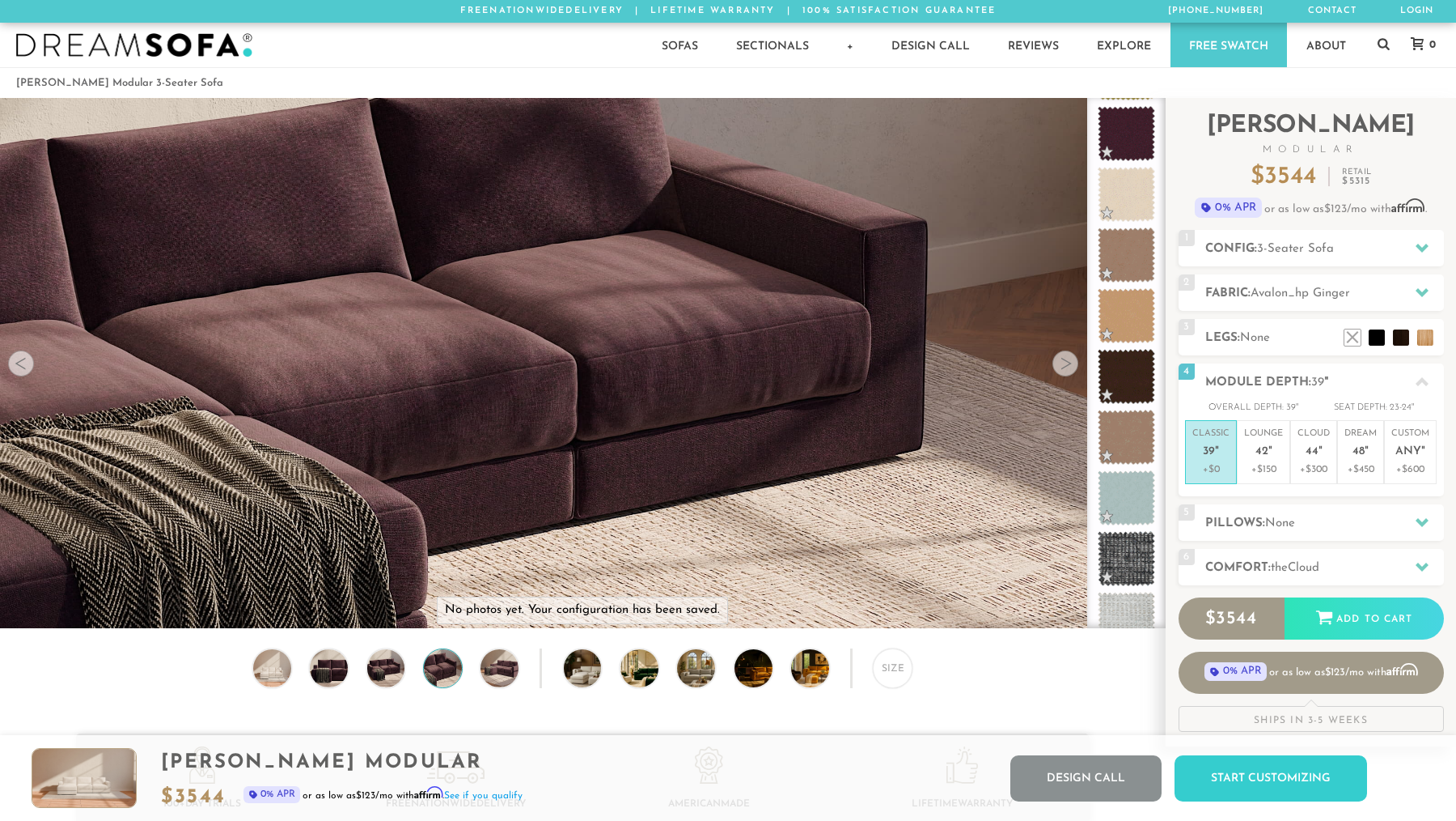
scroll to position [0, 0]
